Goal: Task Accomplishment & Management: Manage account settings

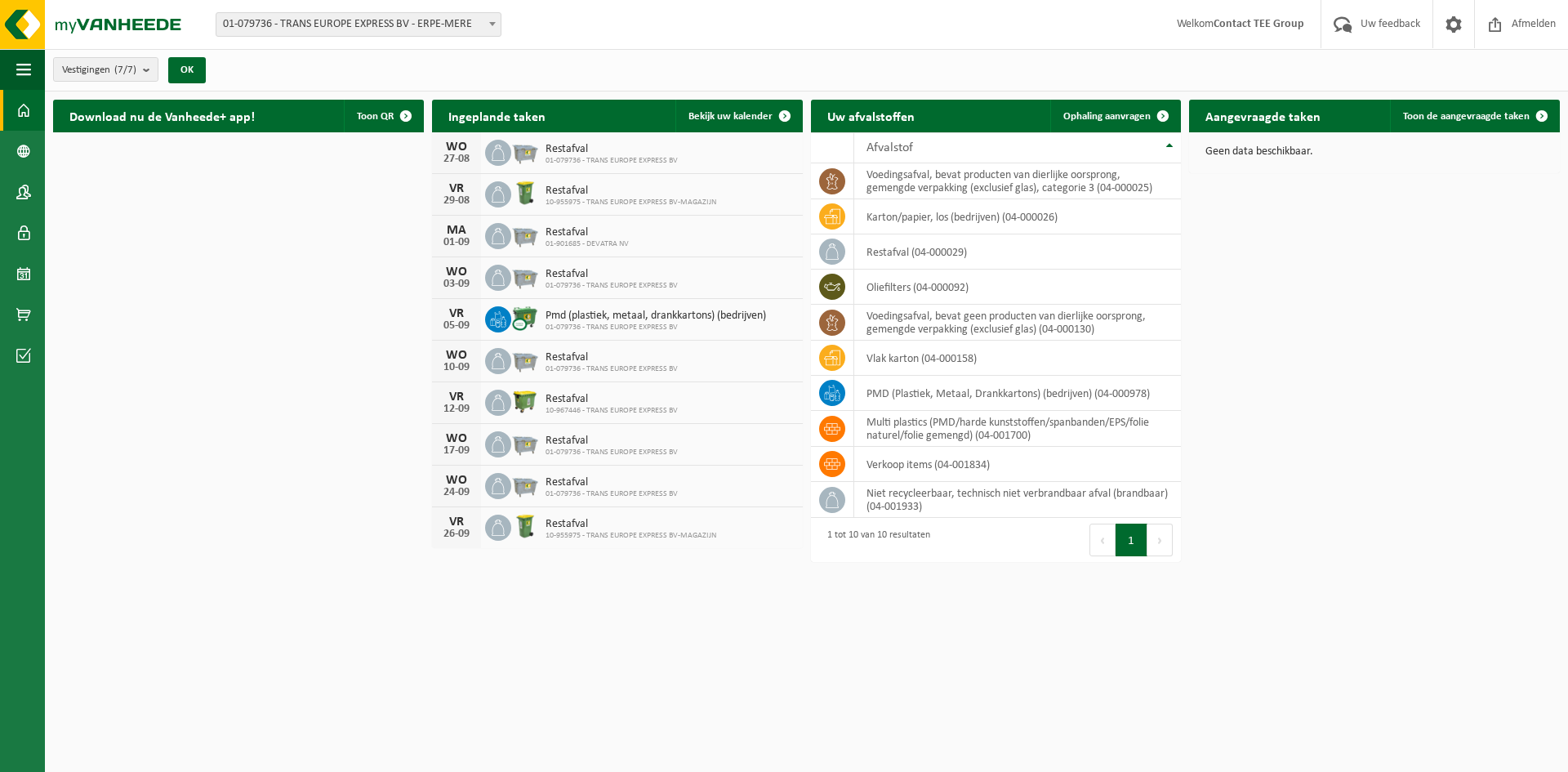
click at [491, 28] on span at bounding box center [492, 24] width 16 height 21
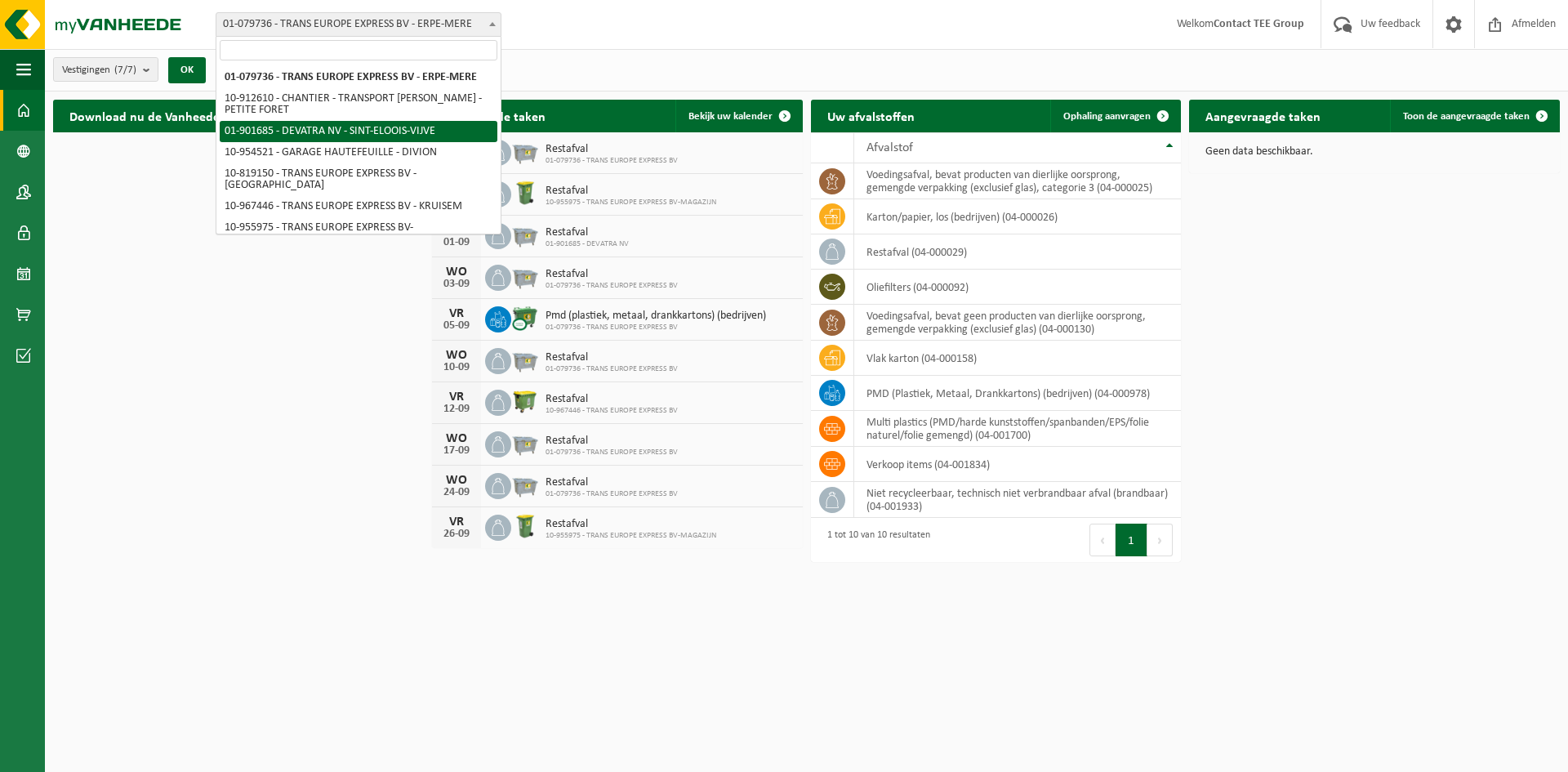
select select "11139"
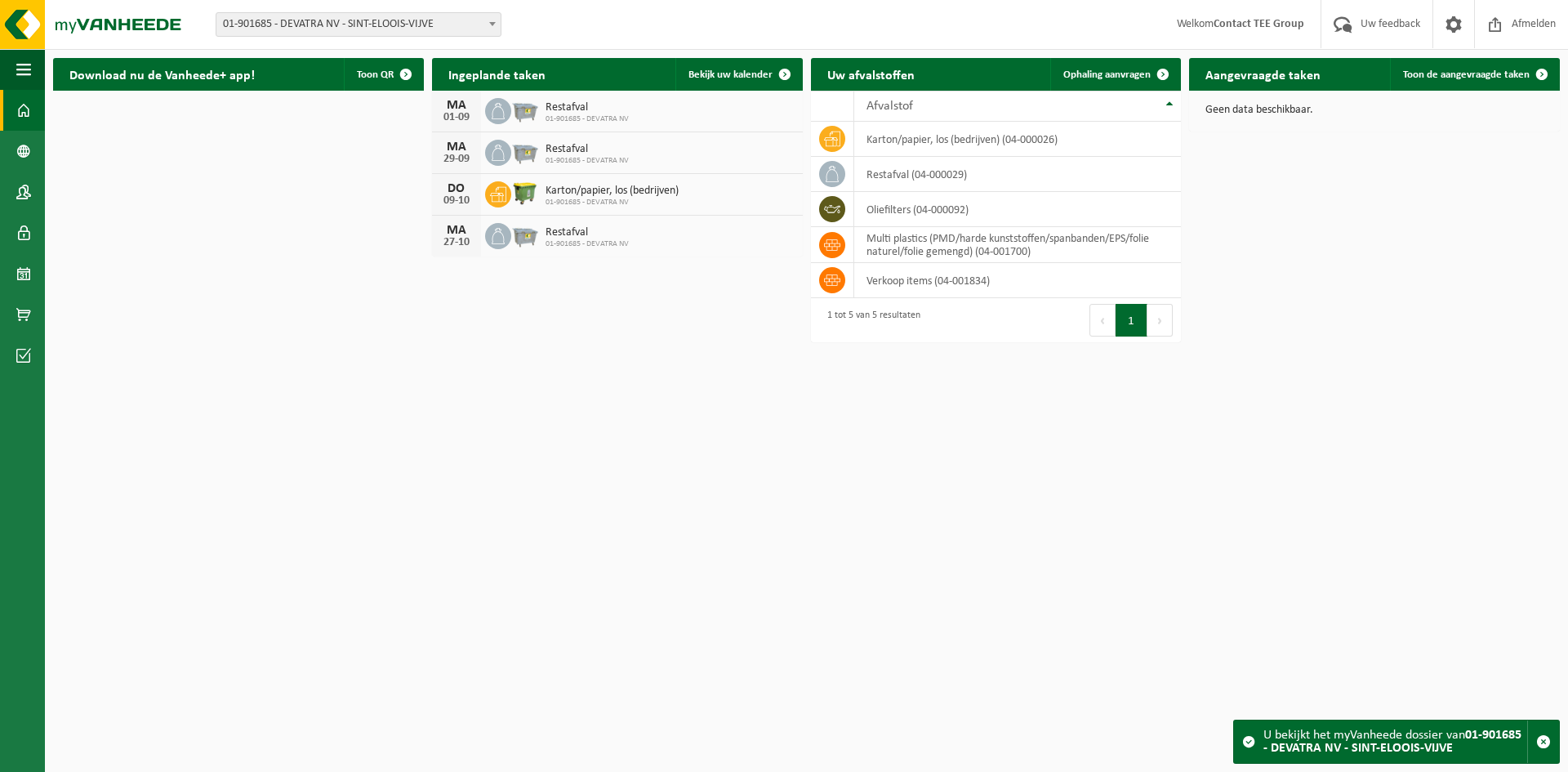
click at [617, 394] on html "Vestiging: 01-079736 - TRANS EUROPE EXPRESS BV - ERPE-MERE 10-912610 - CHANTIER…" at bounding box center [784, 386] width 1568 height 772
click at [704, 316] on div "Download nu de Vanheede+ app! Toon QR Ingeplande taken Bekijk uw kalender [DATE…" at bounding box center [806, 195] width 1515 height 290
click at [663, 434] on html "Vestiging: 01-079736 - TRANS EUROPE EXPRESS BV - ERPE-MERE 10-912610 - CHANTIER…" at bounding box center [784, 386] width 1568 height 772
click at [382, 387] on html "Vestiging: 01-079736 - TRANS EUROPE EXPRESS BV - ERPE-MERE 10-912610 - CHANTIER…" at bounding box center [784, 386] width 1568 height 772
